Goal: Task Accomplishment & Management: Use online tool/utility

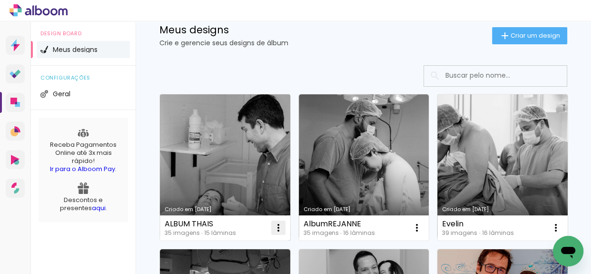
scroll to position [86, 0]
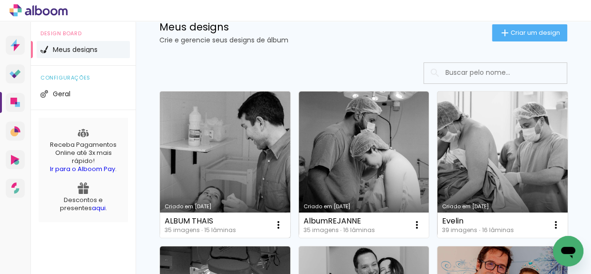
click at [218, 177] on link "Criado em [DATE]" at bounding box center [225, 164] width 130 height 146
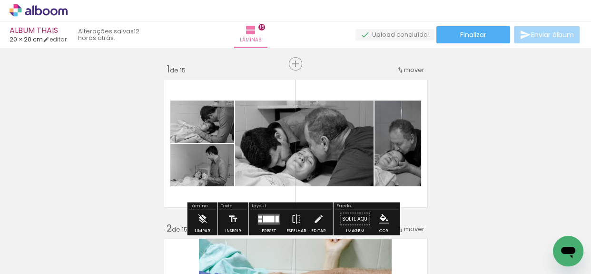
click at [50, 261] on paper-button "Adicionar Fotos" at bounding box center [29, 260] width 46 height 15
click at [0, 0] on input "file" at bounding box center [0, 0] width 0 height 0
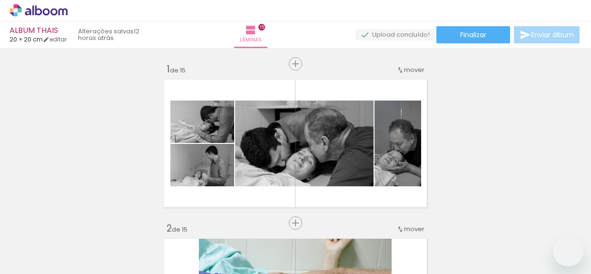
click at [45, 262] on span "Adicionar Fotos" at bounding box center [34, 261] width 29 height 10
click at [0, 0] on input "file" at bounding box center [0, 0] width 0 height 0
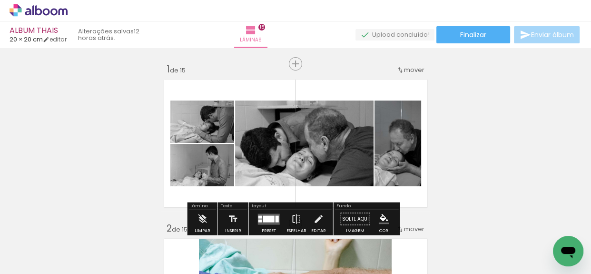
scroll to position [0, 1462]
click at [293, 65] on span "Inserir lâmina" at bounding box center [299, 64] width 37 height 6
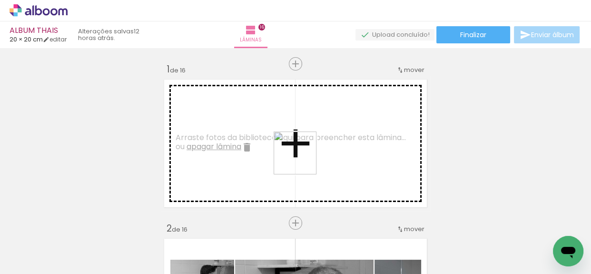
drag, startPoint x: 537, startPoint y: 236, endPoint x: 302, endPoint y: 160, distance: 246.6
click at [302, 160] on quentale-workspace at bounding box center [295, 137] width 591 height 274
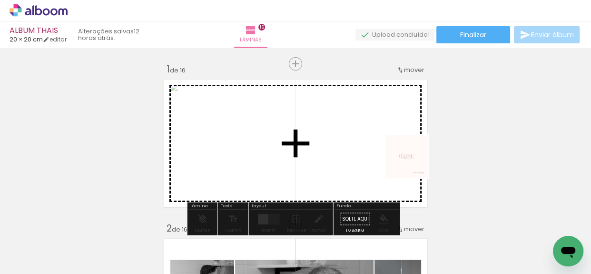
drag, startPoint x: 508, startPoint y: 248, endPoint x: 397, endPoint y: 152, distance: 146.7
click at [397, 152] on quentale-workspace at bounding box center [295, 137] width 591 height 274
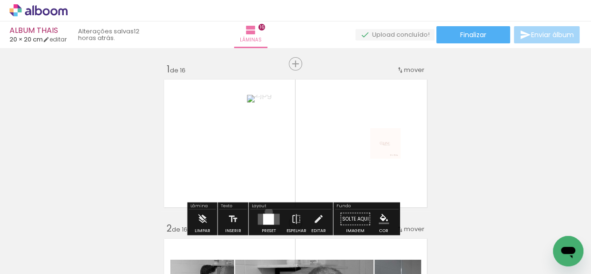
click at [267, 211] on div at bounding box center [269, 218] width 26 height 19
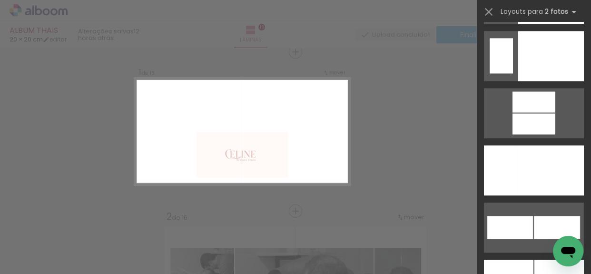
scroll to position [4197, 0]
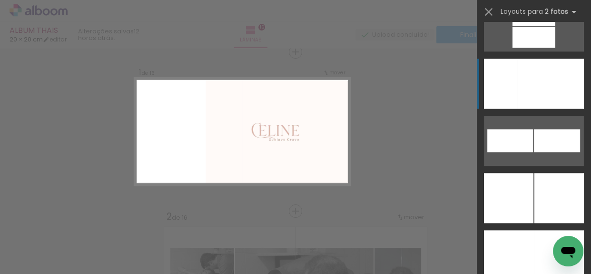
click at [523, 105] on div at bounding box center [550, 84] width 67 height 50
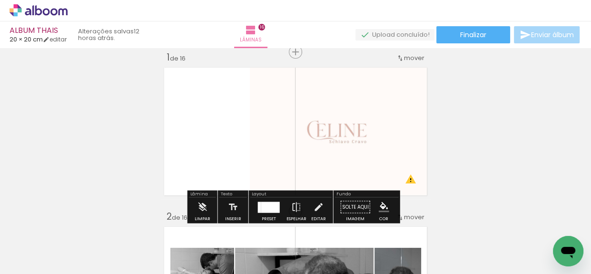
click at [262, 205] on div at bounding box center [270, 206] width 19 height 11
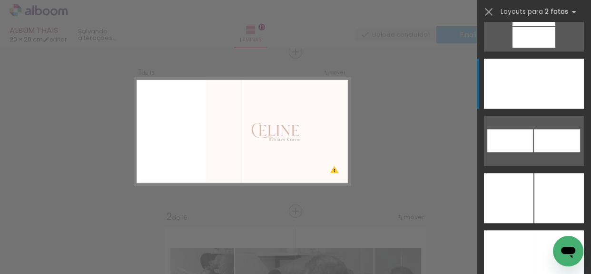
scroll to position [4227, 0]
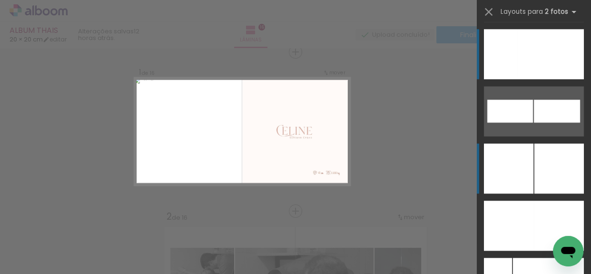
click at [542, 174] on div at bounding box center [560, 168] width 50 height 50
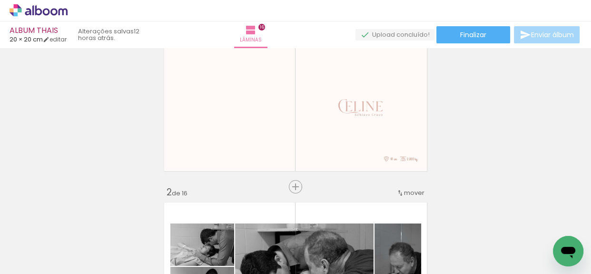
scroll to position [55, 0]
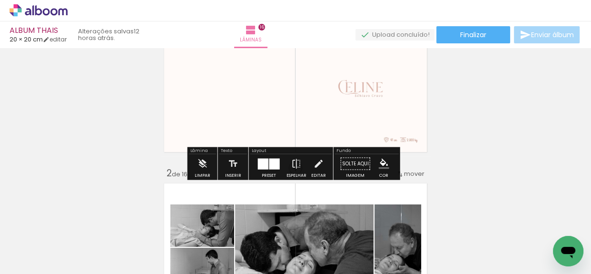
click at [408, 113] on quentale-photo at bounding box center [363, 87] width 135 height 135
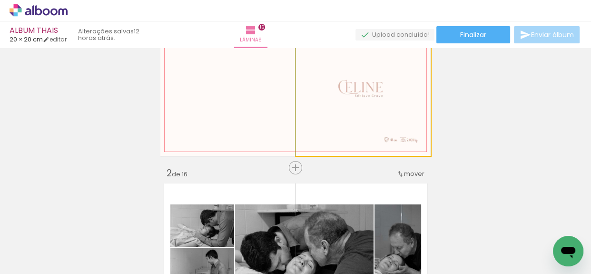
click at [408, 113] on quentale-photo at bounding box center [363, 87] width 135 height 135
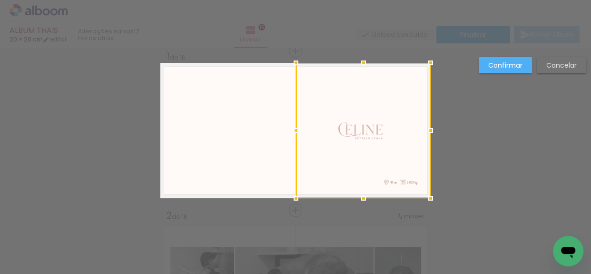
scroll to position [12, 0]
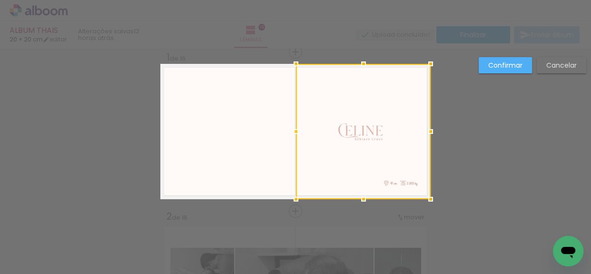
click at [386, 114] on div at bounding box center [363, 131] width 135 height 135
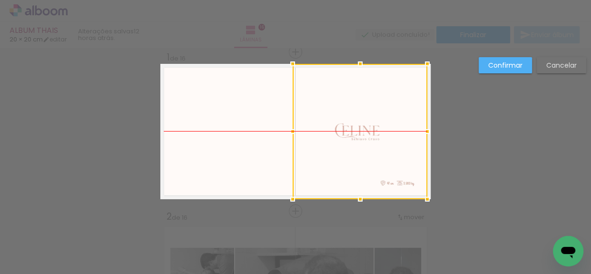
click at [386, 117] on div at bounding box center [360, 131] width 135 height 135
click at [486, 66] on paper-button "Confirmar" at bounding box center [505, 65] width 53 height 16
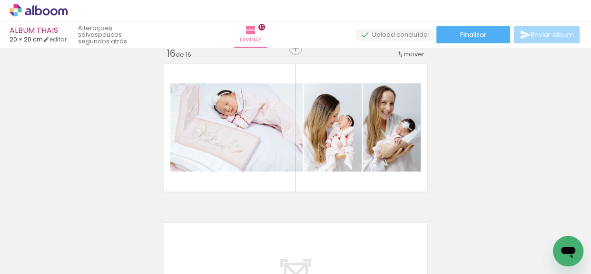
scroll to position [2392, 0]
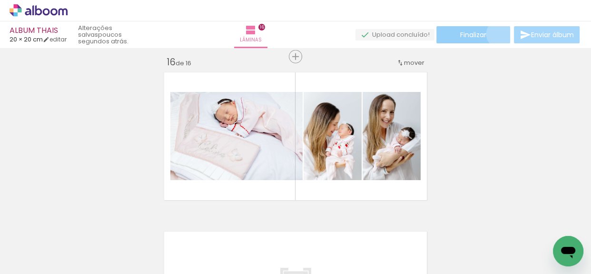
click at [497, 34] on paper-button "Finalizar" at bounding box center [473, 34] width 74 height 17
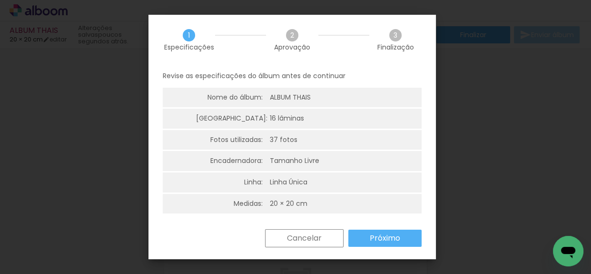
click at [0, 0] on slot "Próximo" at bounding box center [0, 0] width 0 height 0
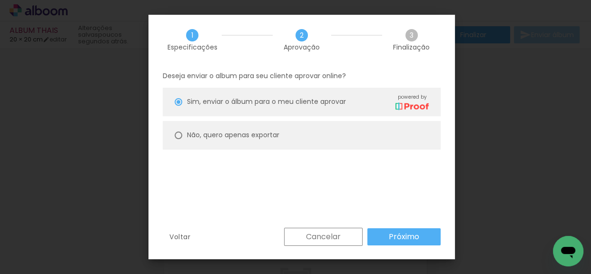
click at [0, 0] on slot "Próximo" at bounding box center [0, 0] width 0 height 0
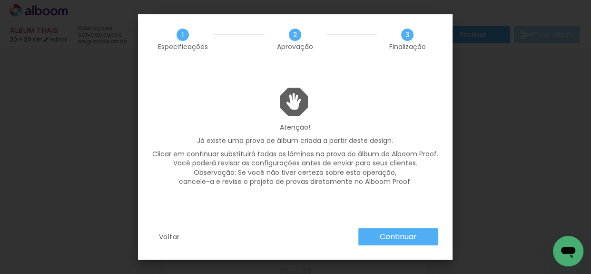
click at [0, 0] on slot "Continuar" at bounding box center [0, 0] width 0 height 0
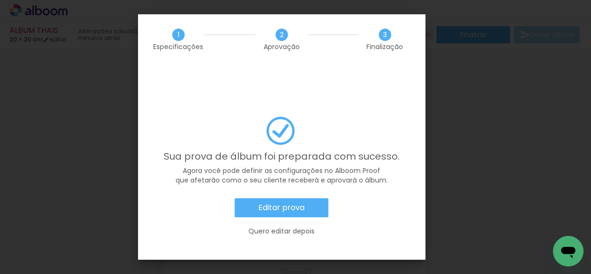
click at [312, 198] on paper-button "Editar prova" at bounding box center [282, 207] width 94 height 19
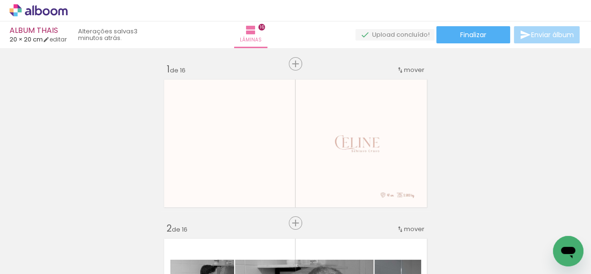
scroll to position [0, 1462]
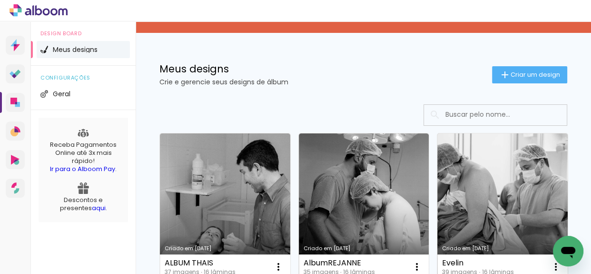
scroll to position [86, 0]
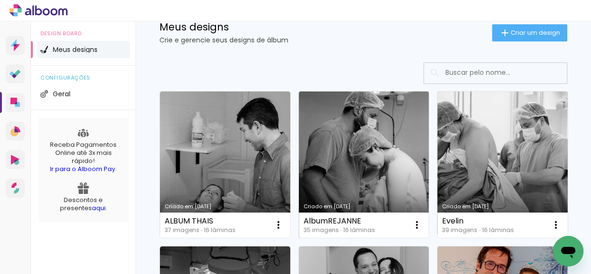
click at [380, 161] on link "Criado em [DATE]" at bounding box center [364, 164] width 130 height 146
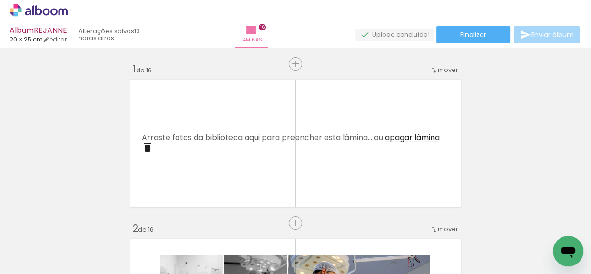
click at [26, 256] on span "Adicionar Fotos" at bounding box center [34, 261] width 29 height 10
click at [0, 0] on input "file" at bounding box center [0, 0] width 0 height 0
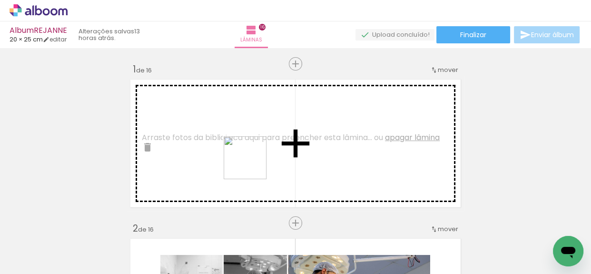
drag, startPoint x: 539, startPoint y: 241, endPoint x: 301, endPoint y: 172, distance: 248.3
click at [218, 156] on quentale-workspace at bounding box center [295, 137] width 591 height 274
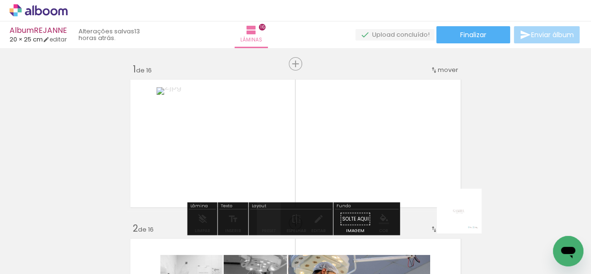
drag, startPoint x: 497, startPoint y: 241, endPoint x: 366, endPoint y: 137, distance: 167.4
click at [366, 137] on quentale-workspace at bounding box center [295, 137] width 591 height 274
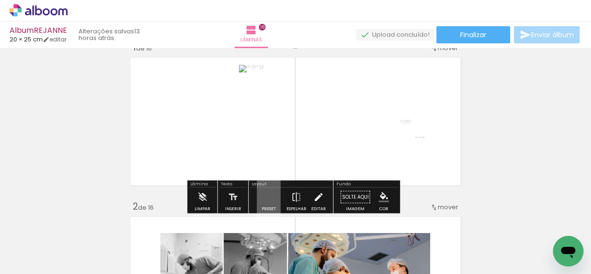
scroll to position [43, 0]
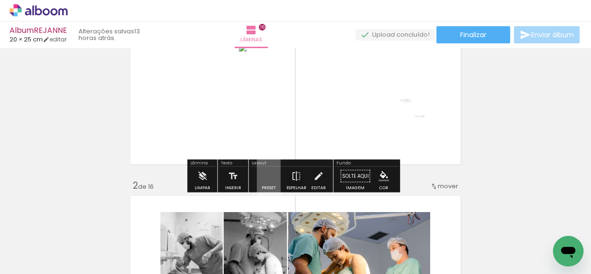
click at [269, 180] on quentale-layouter at bounding box center [269, 175] width 24 height 45
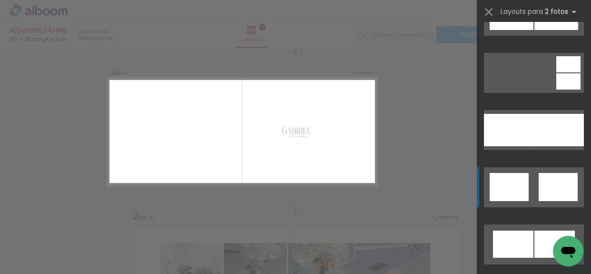
scroll to position [2942, 0]
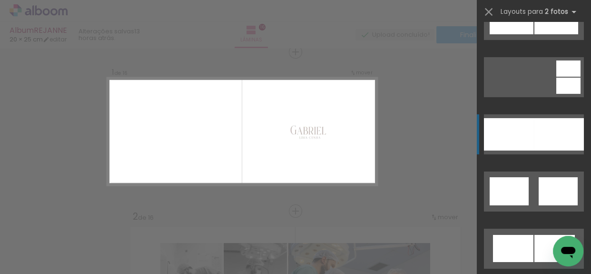
click at [524, 139] on div at bounding box center [509, 134] width 50 height 32
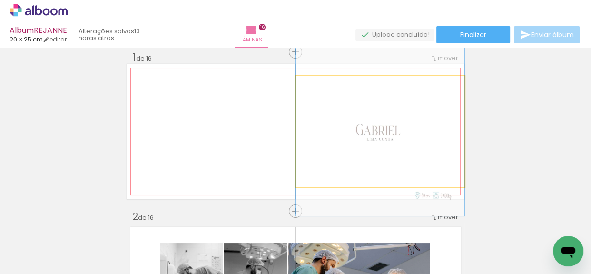
click at [442, 135] on quentale-photo at bounding box center [380, 131] width 169 height 110
drag, startPoint x: 442, startPoint y: 135, endPoint x: 447, endPoint y: 117, distance: 18.4
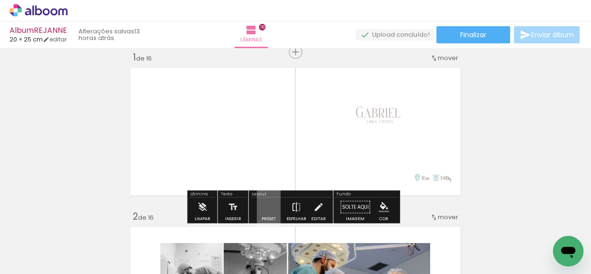
click at [270, 202] on quentale-layouter at bounding box center [269, 206] width 24 height 45
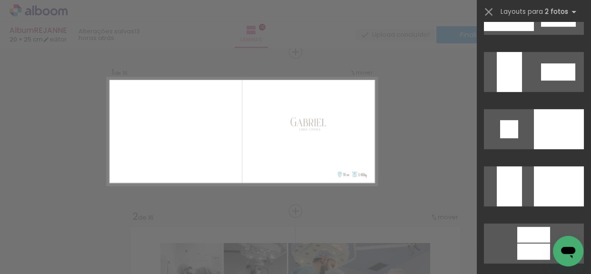
scroll to position [3661, 0]
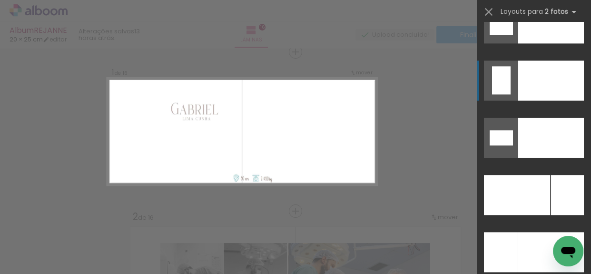
scroll to position [4239, 0]
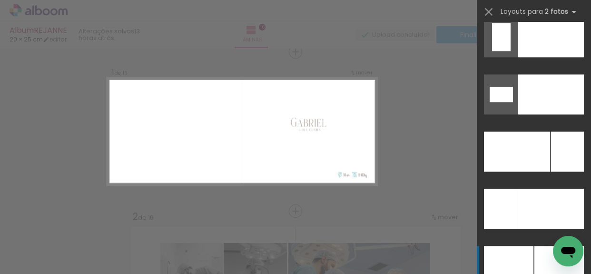
click at [535, 249] on div at bounding box center [560, 266] width 50 height 40
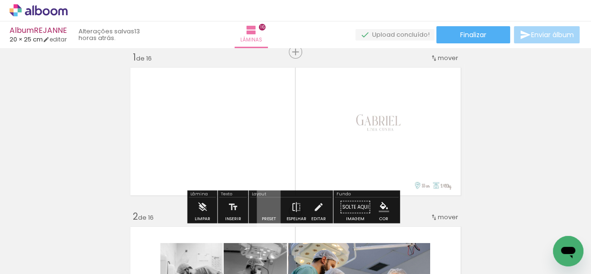
click at [420, 150] on quentale-photo at bounding box center [380, 131] width 168 height 135
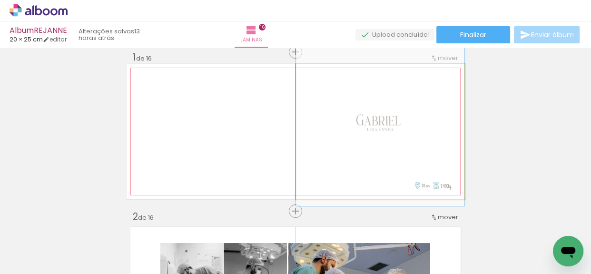
click at [420, 150] on quentale-photo at bounding box center [380, 131] width 168 height 135
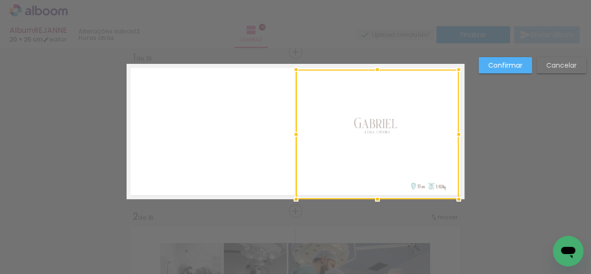
drag, startPoint x: 462, startPoint y: 62, endPoint x: 456, endPoint y: 67, distance: 7.7
click at [456, 67] on div at bounding box center [458, 69] width 19 height 19
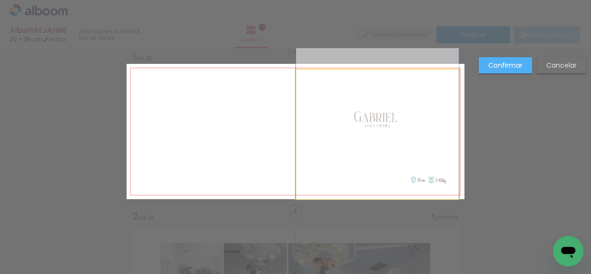
drag, startPoint x: 438, startPoint y: 119, endPoint x: 441, endPoint y: 113, distance: 6.8
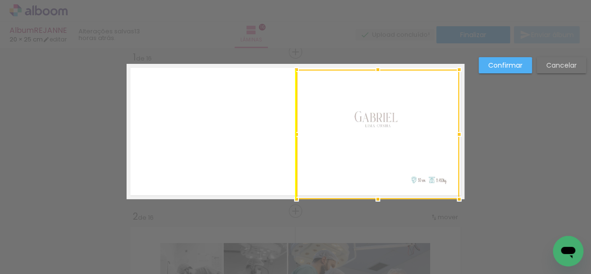
drag, startPoint x: 421, startPoint y: 117, endPoint x: 421, endPoint y: 125, distance: 8.6
click at [421, 125] on div at bounding box center [378, 133] width 163 height 129
click at [403, 93] on div at bounding box center [378, 133] width 163 height 129
click at [0, 0] on slot "Cancelar" at bounding box center [0, 0] width 0 height 0
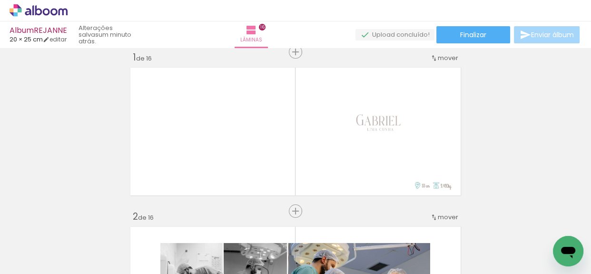
click at [483, 229] on div at bounding box center [499, 241] width 47 height 47
click at [484, 223] on iron-icon at bounding box center [479, 223] width 10 height 10
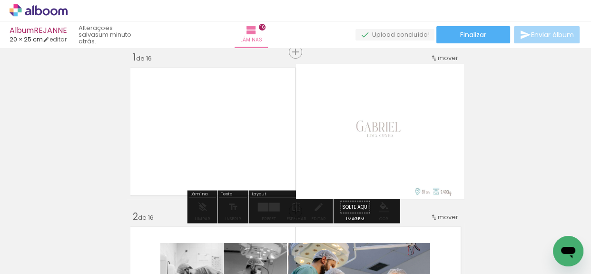
drag, startPoint x: 367, startPoint y: 80, endPoint x: 433, endPoint y: 87, distance: 66.5
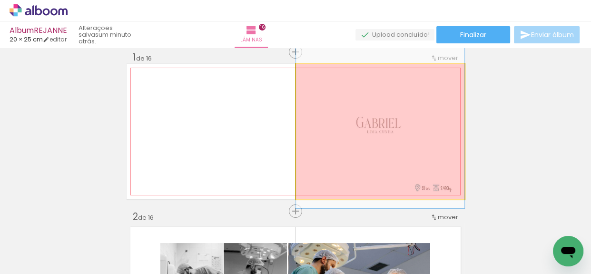
drag, startPoint x: 431, startPoint y: 116, endPoint x: 476, endPoint y: 135, distance: 48.2
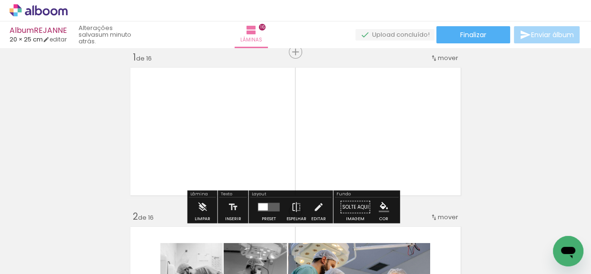
drag, startPoint x: 267, startPoint y: 129, endPoint x: 506, endPoint y: 140, distance: 239.2
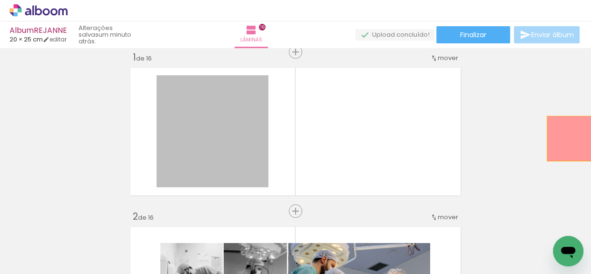
drag, startPoint x: 238, startPoint y: 138, endPoint x: 567, endPoint y: 138, distance: 328.4
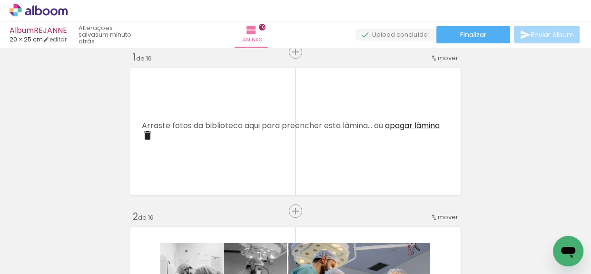
click at [483, 226] on iron-icon at bounding box center [479, 223] width 10 height 10
click at [534, 224] on iron-icon at bounding box center [531, 223] width 10 height 10
click at [22, 259] on span "Adicionar Fotos" at bounding box center [34, 261] width 29 height 10
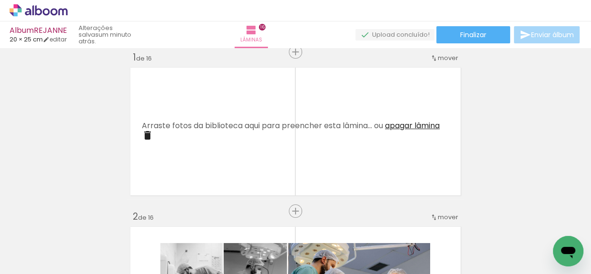
click at [0, 0] on input "file" at bounding box center [0, 0] width 0 height 0
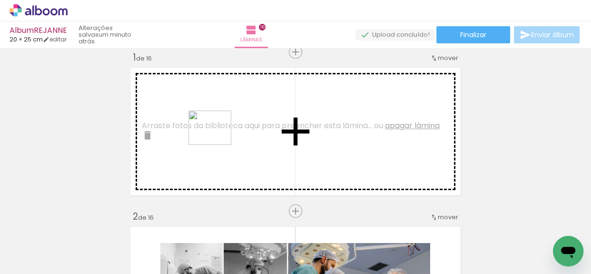
drag, startPoint x: 536, startPoint y: 243, endPoint x: 217, endPoint y: 139, distance: 335.4
click at [217, 139] on quentale-workspace at bounding box center [295, 137] width 591 height 274
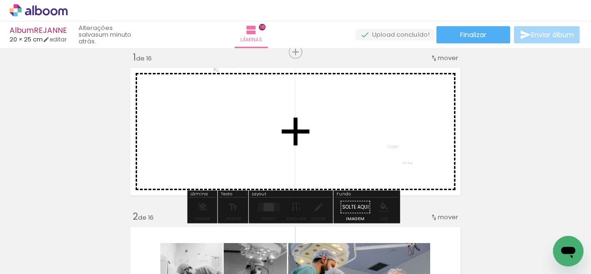
drag, startPoint x: 496, startPoint y: 251, endPoint x: 396, endPoint y: 149, distance: 142.7
click at [396, 149] on quentale-workspace at bounding box center [295, 137] width 591 height 274
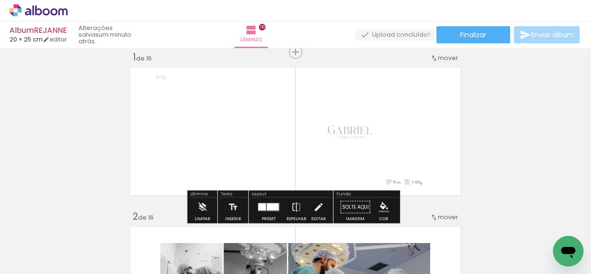
click at [271, 203] on div at bounding box center [273, 206] width 12 height 7
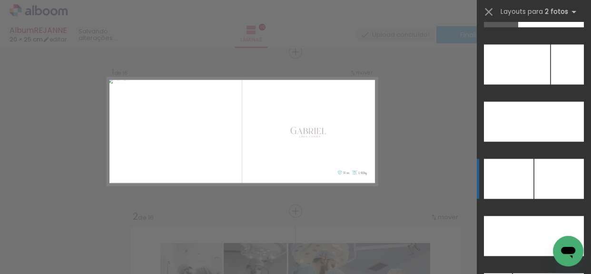
scroll to position [4284, 0]
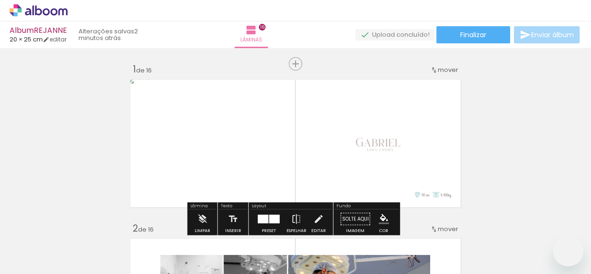
click at [422, 145] on quentale-photo at bounding box center [380, 143] width 168 height 135
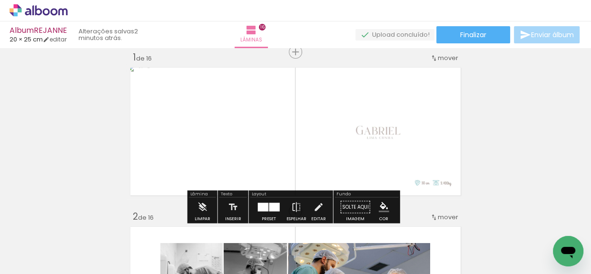
scroll to position [0, 1462]
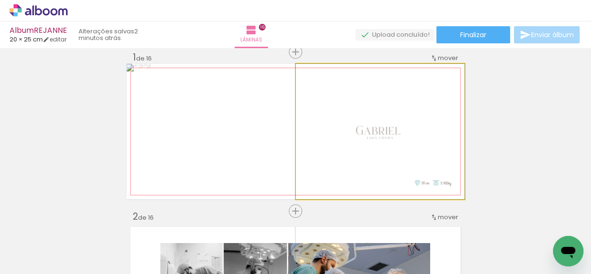
click at [423, 145] on quentale-photo at bounding box center [380, 131] width 168 height 135
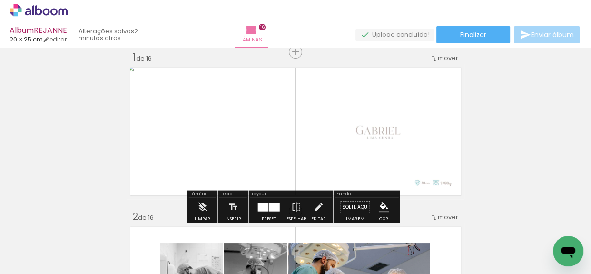
click at [423, 145] on quentale-photo at bounding box center [380, 131] width 168 height 135
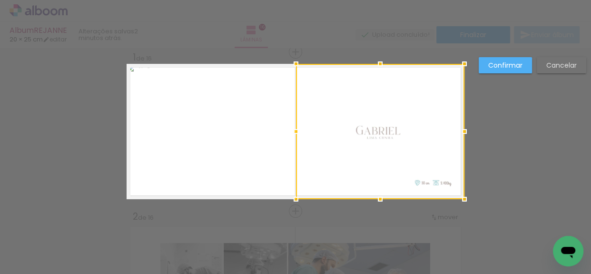
click at [459, 130] on div at bounding box center [462, 131] width 19 height 19
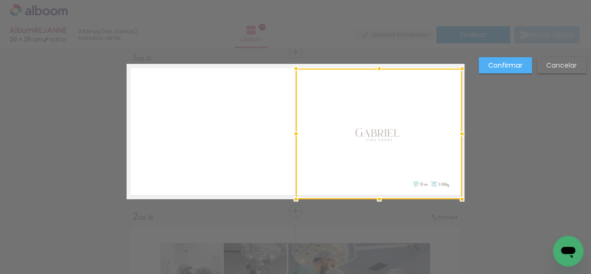
drag, startPoint x: 375, startPoint y: 62, endPoint x: 375, endPoint y: 67, distance: 4.8
click at [375, 67] on div at bounding box center [379, 68] width 19 height 19
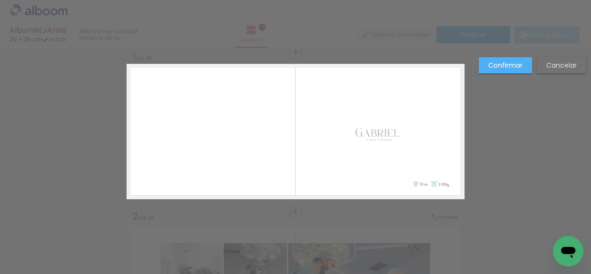
click at [377, 182] on quentale-photo at bounding box center [379, 134] width 166 height 130
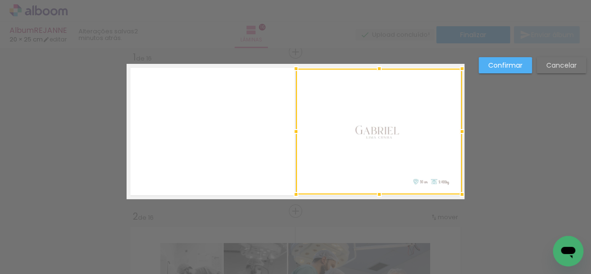
click at [376, 194] on div at bounding box center [379, 194] width 19 height 19
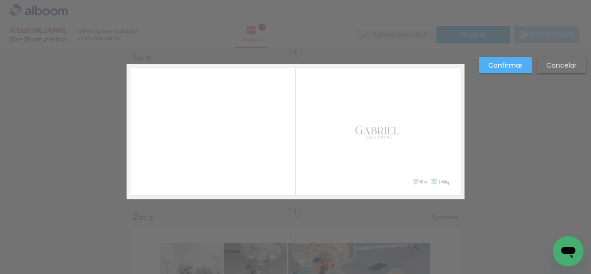
click at [437, 188] on quentale-photo at bounding box center [379, 132] width 166 height 126
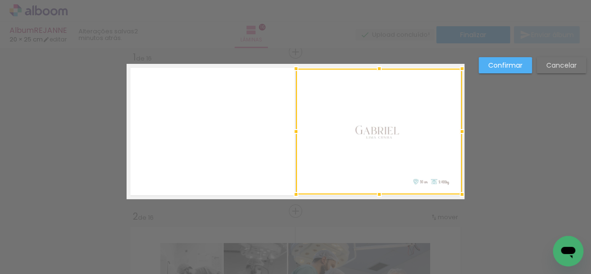
click at [437, 188] on div at bounding box center [379, 132] width 166 height 126
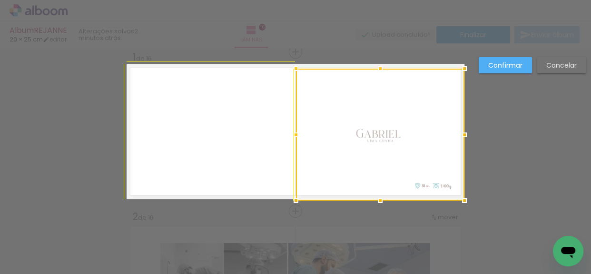
click at [455, 195] on div at bounding box center [464, 200] width 19 height 19
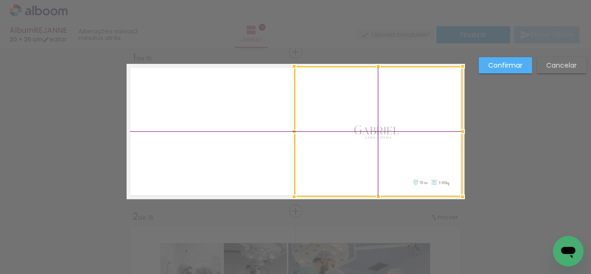
drag, startPoint x: 442, startPoint y: 152, endPoint x: 438, endPoint y: 149, distance: 5.1
click at [438, 149] on div at bounding box center [378, 131] width 168 height 130
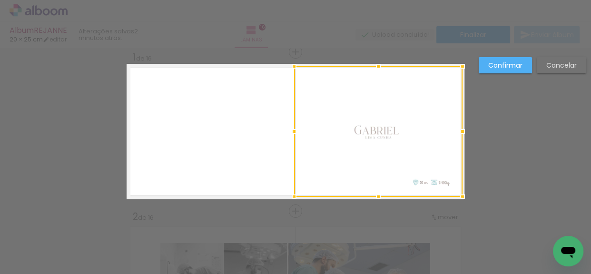
click at [269, 121] on quentale-photo at bounding box center [211, 131] width 168 height 135
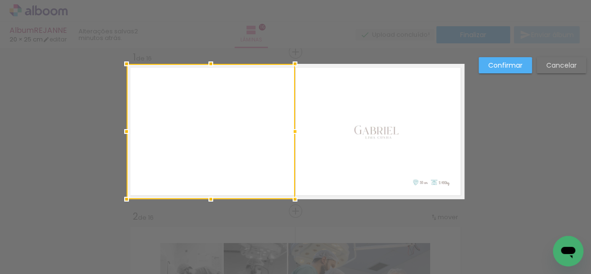
click at [269, 121] on div at bounding box center [211, 131] width 168 height 135
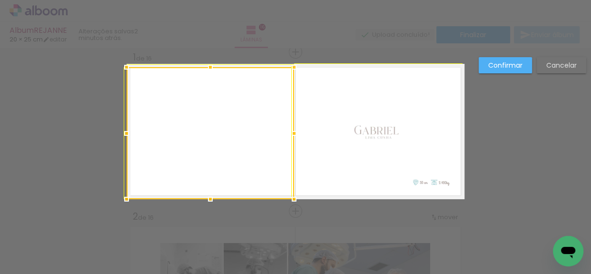
drag, startPoint x: 294, startPoint y: 62, endPoint x: 299, endPoint y: 60, distance: 5.1
click at [299, 60] on div at bounding box center [294, 67] width 19 height 19
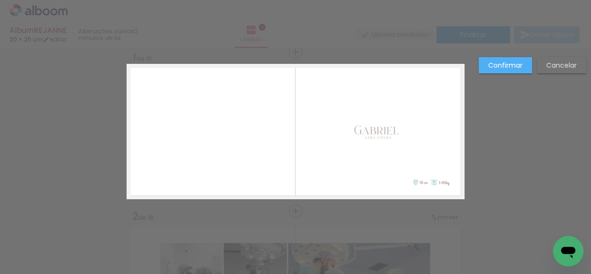
click at [260, 125] on quentale-photo at bounding box center [211, 133] width 168 height 132
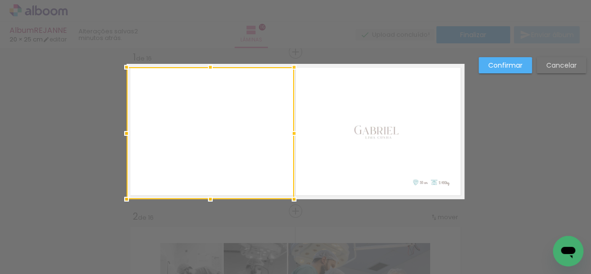
click at [260, 125] on div at bounding box center [211, 133] width 168 height 132
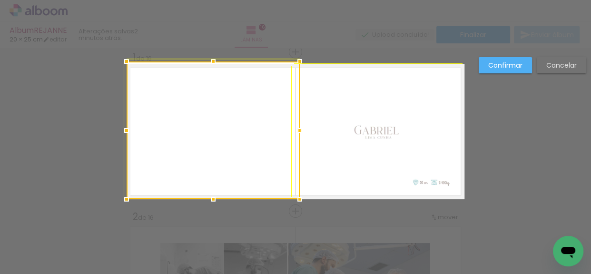
click at [297, 61] on div at bounding box center [299, 61] width 19 height 19
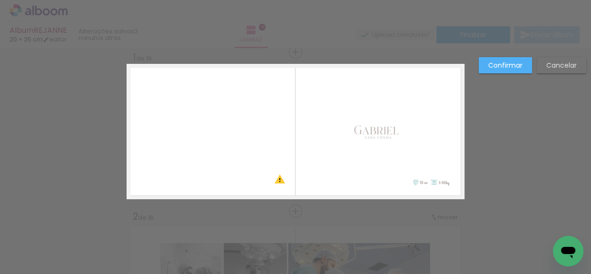
click at [240, 136] on quentale-photo at bounding box center [213, 131] width 173 height 135
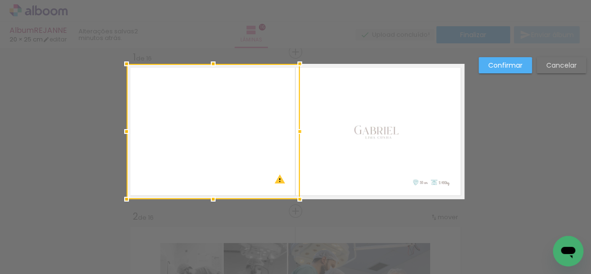
click at [240, 136] on div at bounding box center [213, 131] width 173 height 135
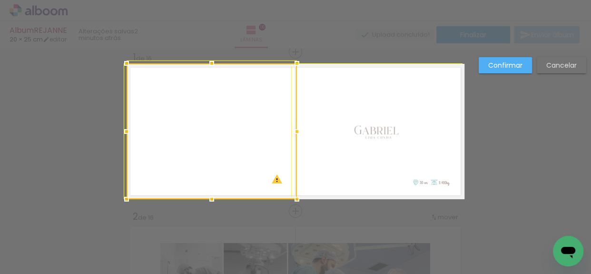
drag, startPoint x: 297, startPoint y: 64, endPoint x: 288, endPoint y: 78, distance: 15.8
click at [288, 78] on div at bounding box center [212, 131] width 170 height 136
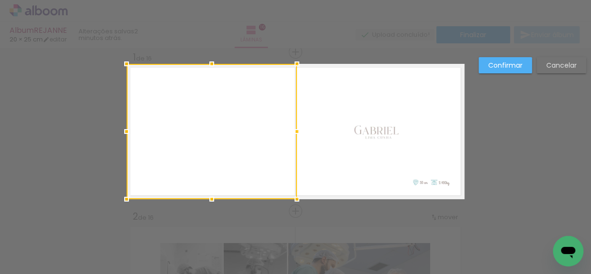
click at [0, 0] on slot "Confirmar" at bounding box center [0, 0] width 0 height 0
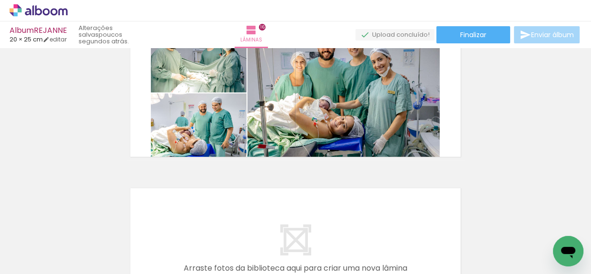
scroll to position [2392, 0]
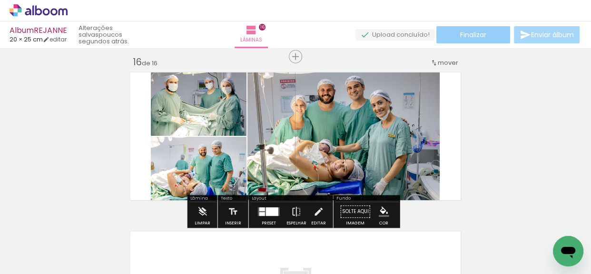
click at [468, 31] on span "Finalizar" at bounding box center [473, 34] width 26 height 7
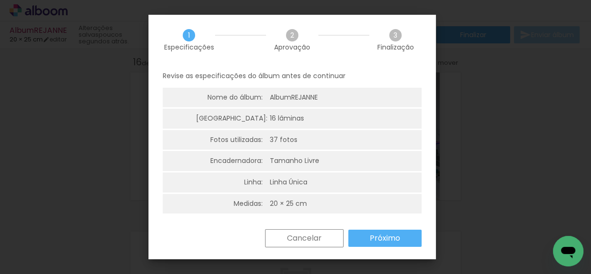
click at [0, 0] on slot "Próximo" at bounding box center [0, 0] width 0 height 0
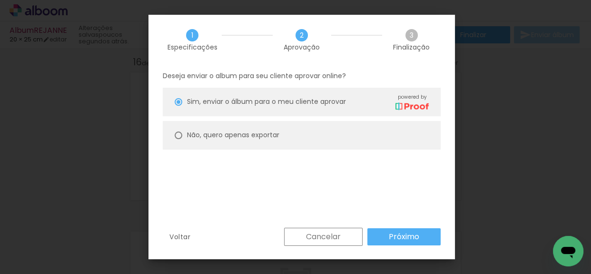
click at [385, 235] on paper-button "Próximo" at bounding box center [403, 236] width 73 height 17
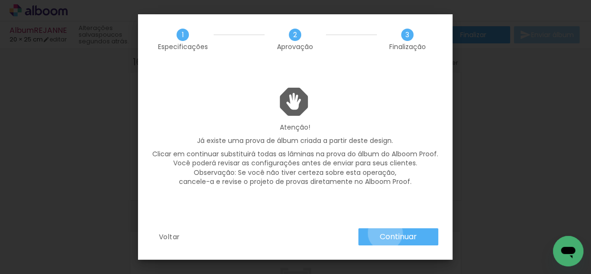
click at [0, 0] on slot "Continuar" at bounding box center [0, 0] width 0 height 0
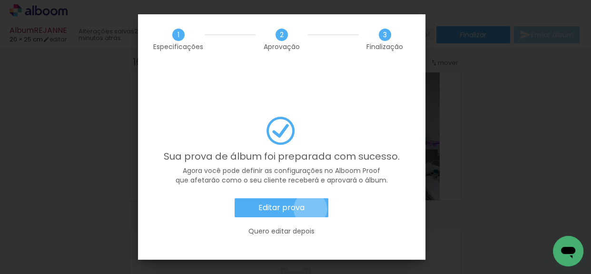
click at [310, 198] on paper-button "Editar prova" at bounding box center [282, 207] width 94 height 19
